Goal: Task Accomplishment & Management: Manage account settings

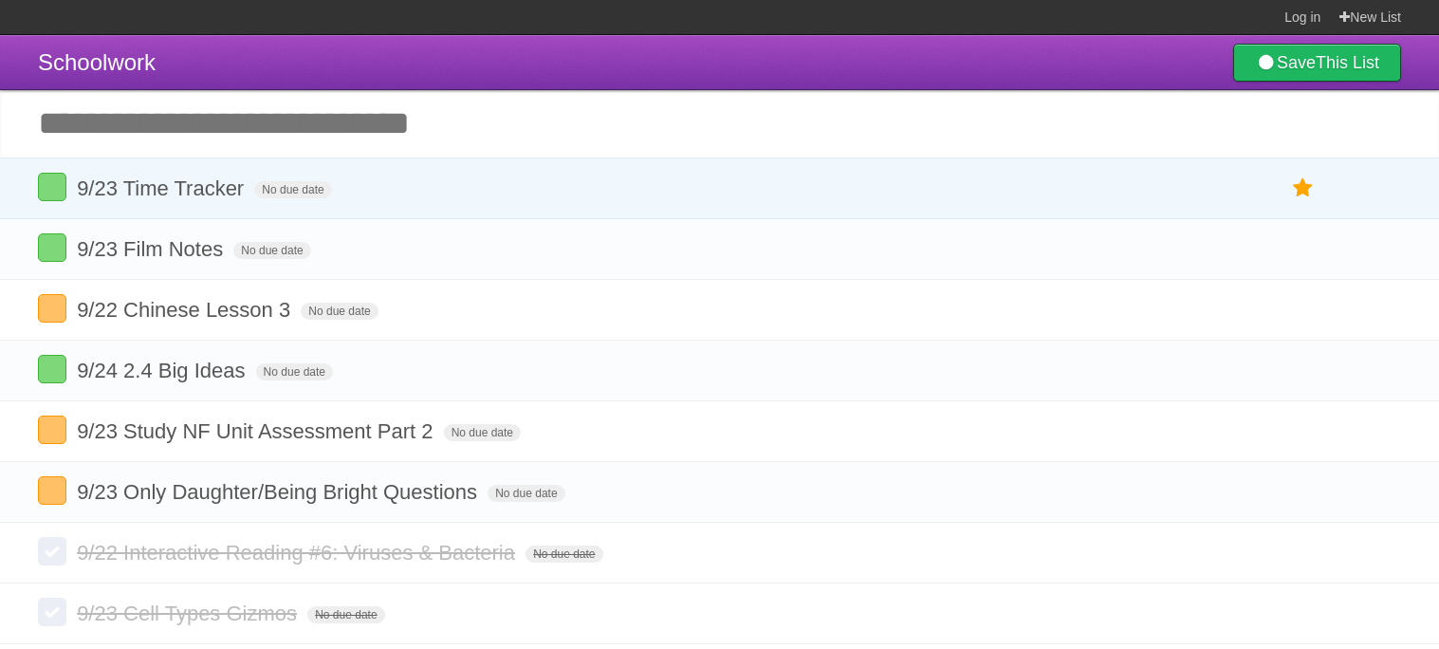
scroll to position [69, 0]
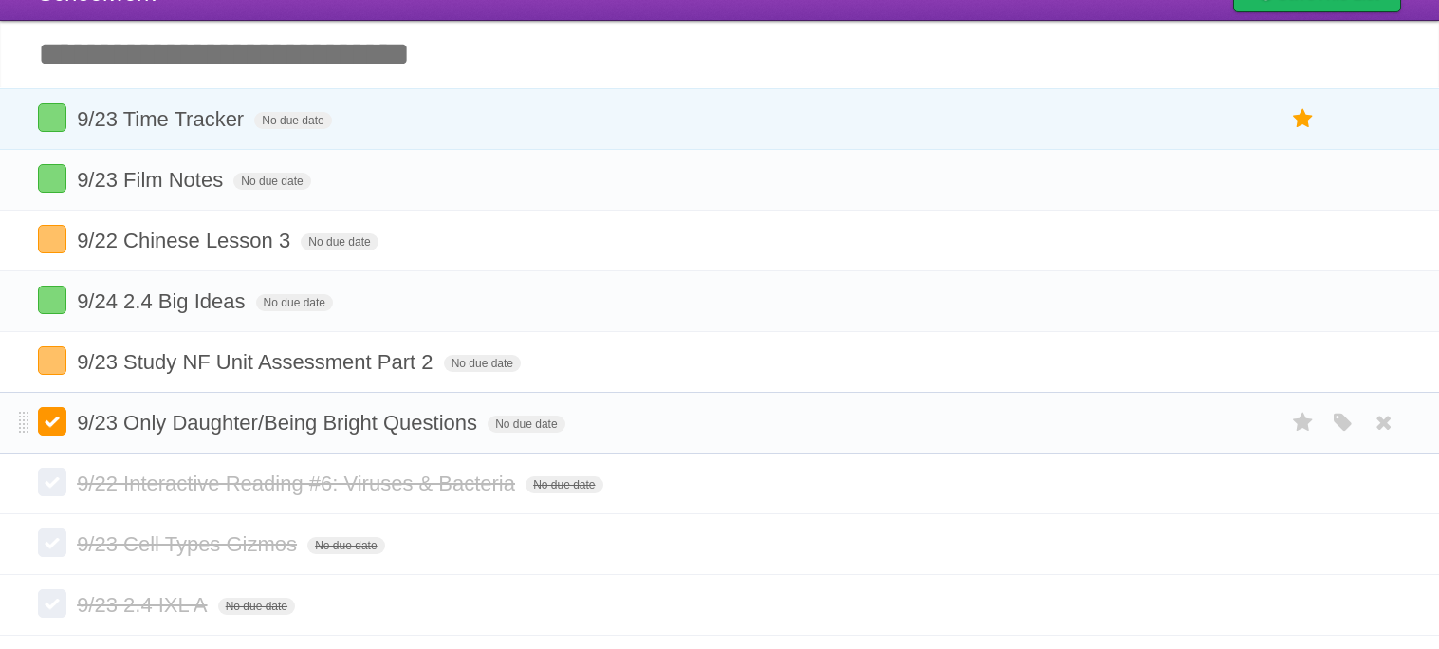
click at [52, 431] on label at bounding box center [52, 421] width 28 height 28
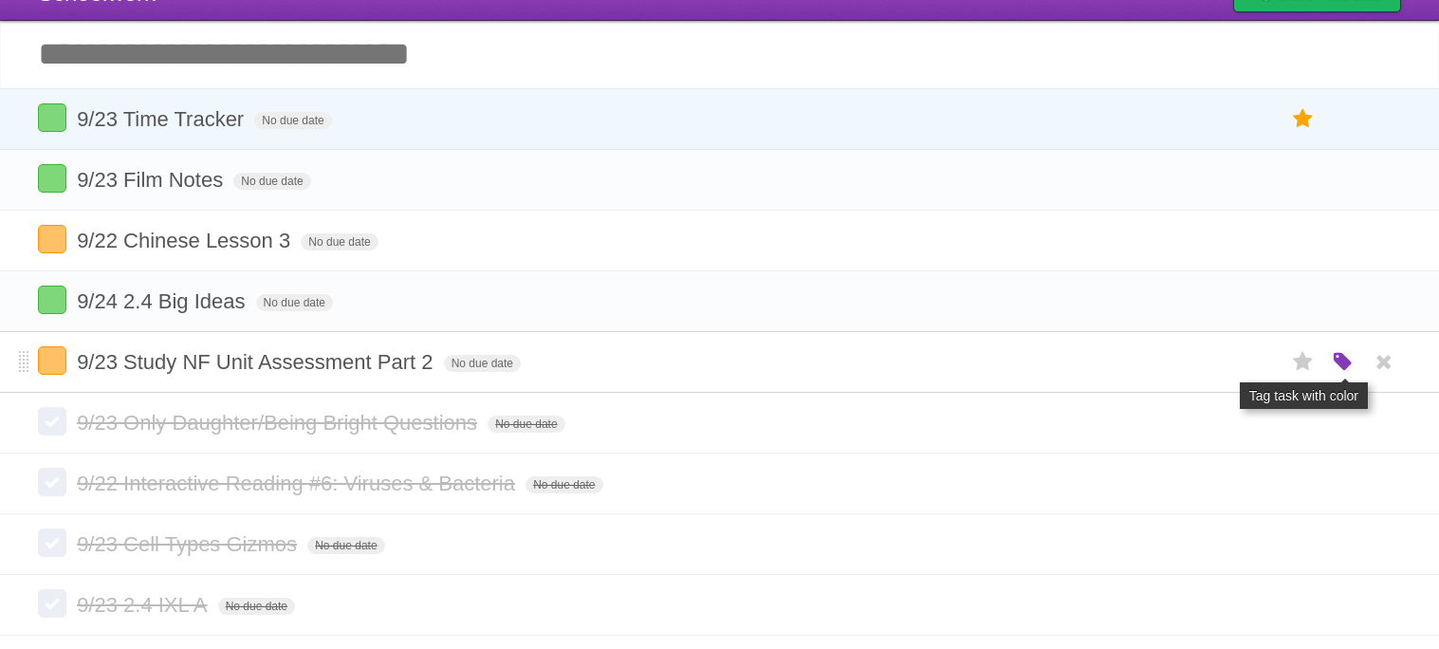
click at [1338, 366] on icon "button" at bounding box center [1343, 362] width 27 height 25
click at [1156, 367] on label "Red" at bounding box center [1157, 361] width 21 height 21
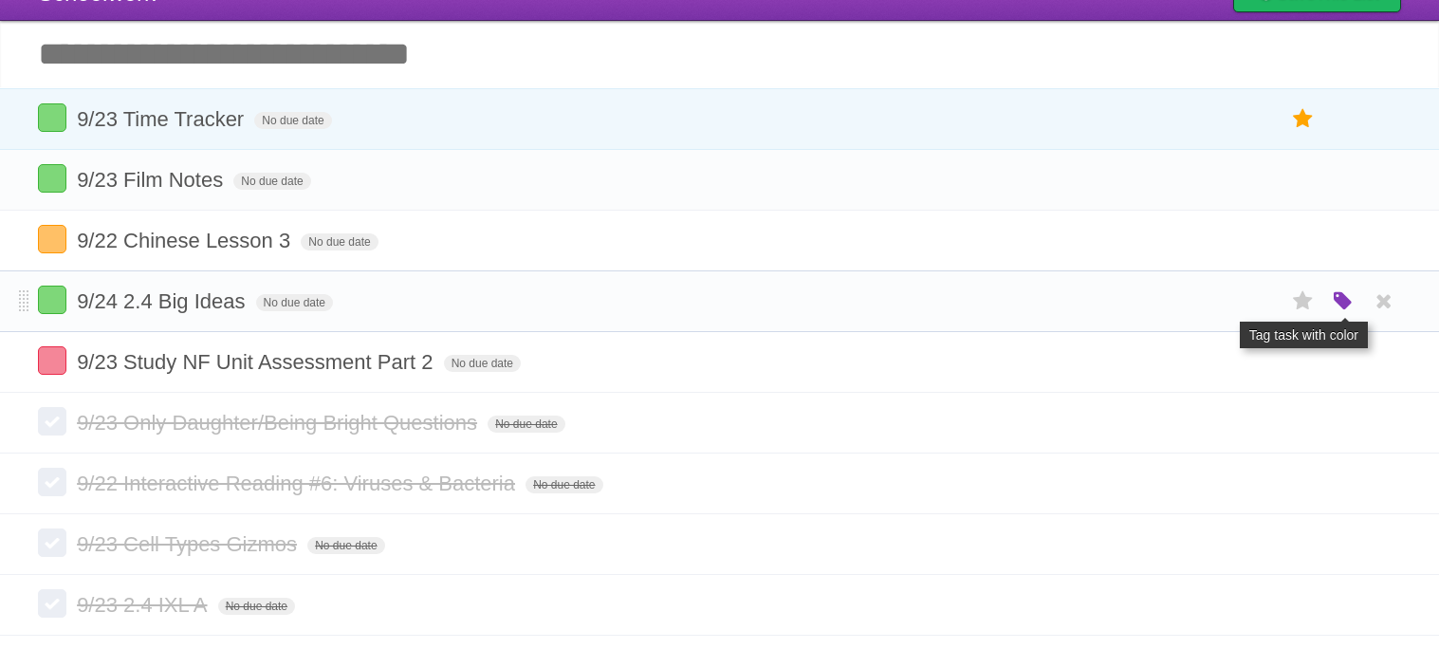
click at [1334, 303] on icon "button" at bounding box center [1343, 301] width 27 height 25
click at [1258, 307] on label "Orange" at bounding box center [1260, 300] width 21 height 21
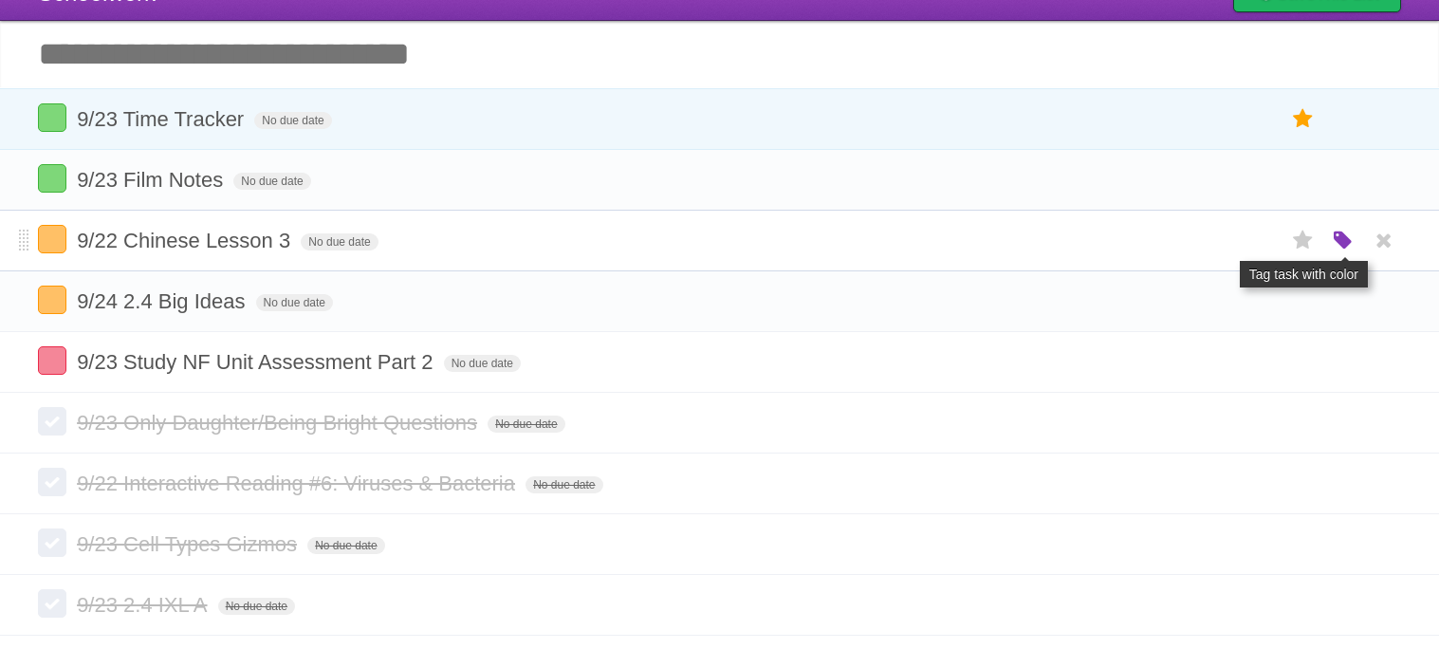
click at [1335, 240] on icon "button" at bounding box center [1343, 241] width 27 height 25
click at [1156, 234] on label "Red" at bounding box center [1157, 239] width 21 height 21
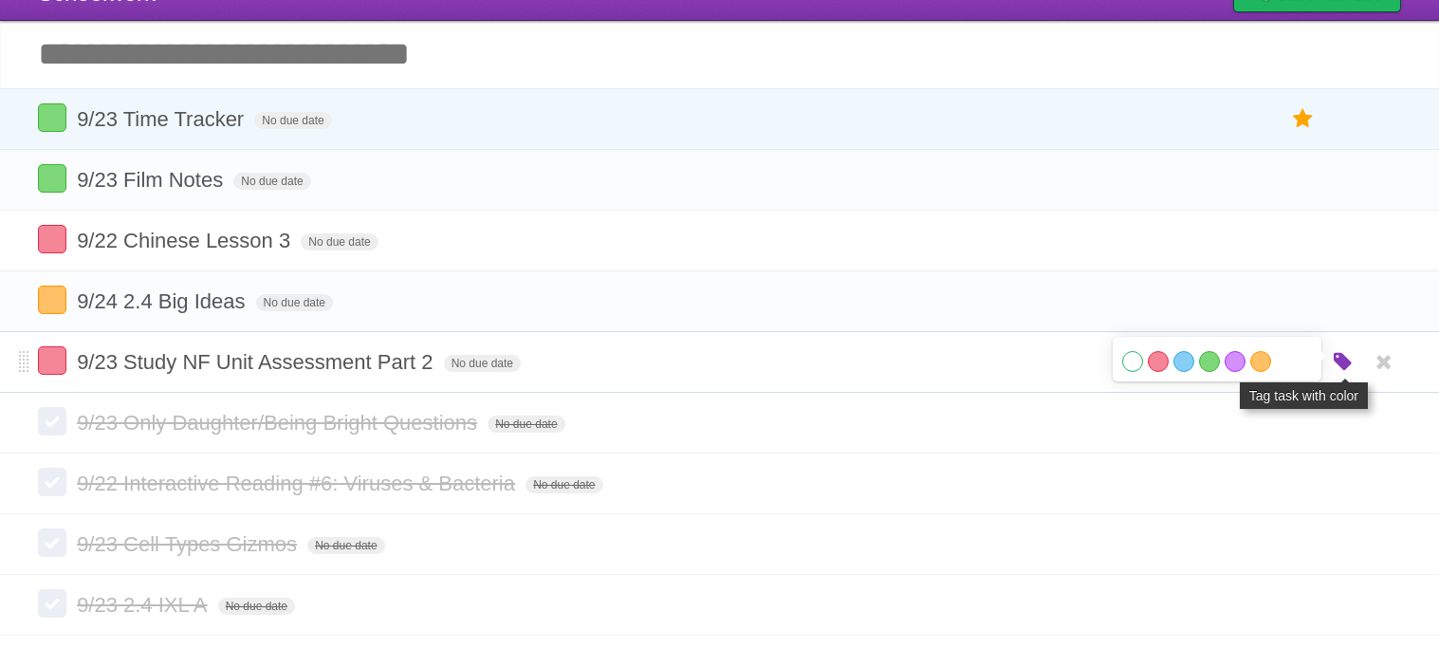
click at [1343, 366] on icon "button" at bounding box center [1343, 362] width 27 height 25
click at [1293, 365] on icon at bounding box center [1303, 361] width 27 height 31
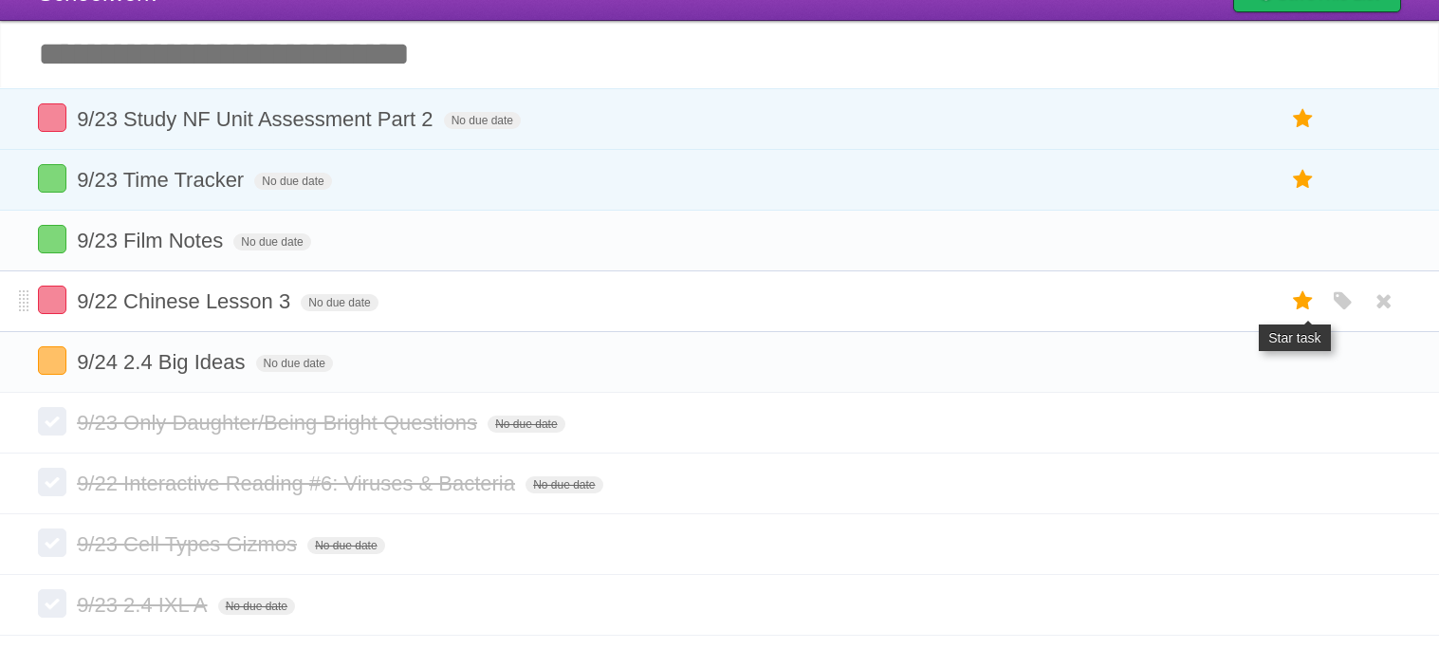
click at [1305, 300] on icon at bounding box center [1303, 300] width 27 height 31
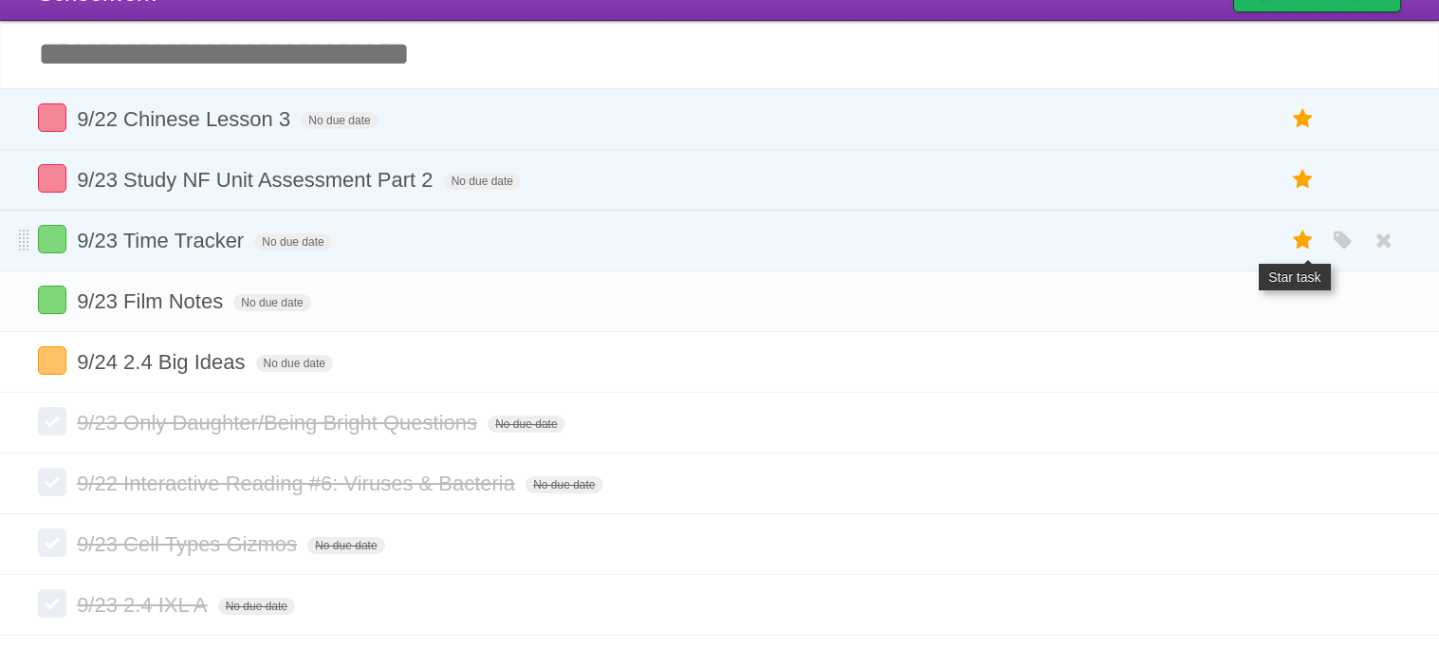
click at [1292, 236] on icon at bounding box center [1303, 240] width 27 height 31
